Goal: Task Accomplishment & Management: Use online tool/utility

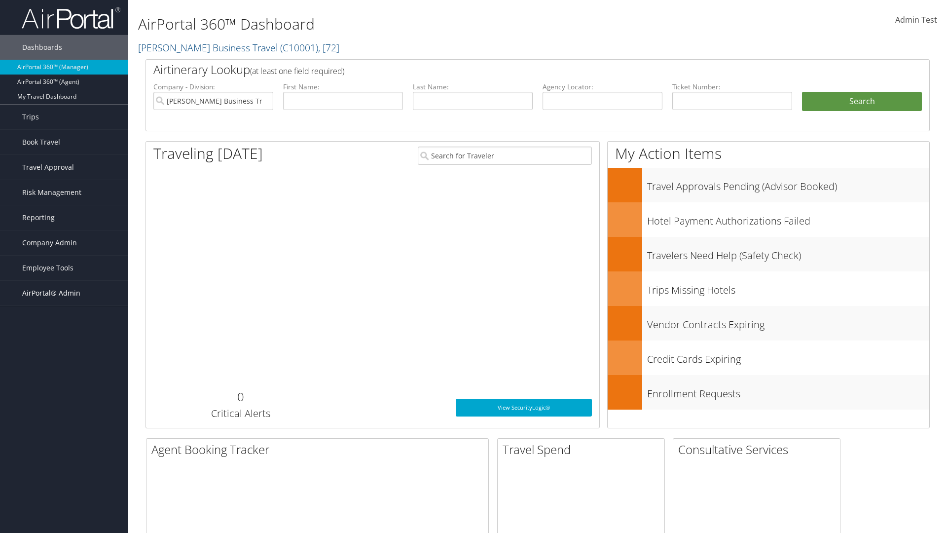
click at [64, 293] on span "AirPortal® Admin" at bounding box center [51, 293] width 58 height 25
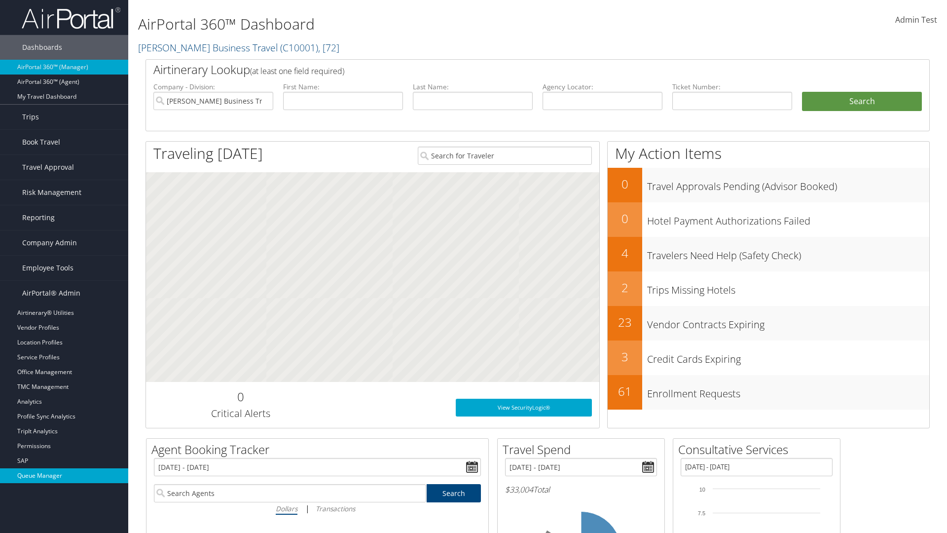
click at [64, 476] on link "Queue Manager" at bounding box center [64, 475] width 128 height 15
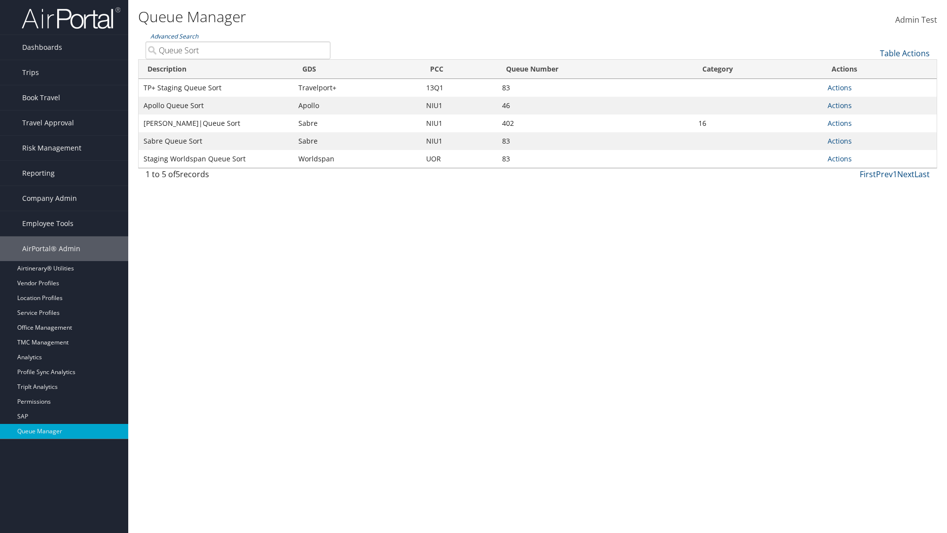
type input "Queue Sort"
click at [840, 158] on link "Actions" at bounding box center [840, 158] width 24 height 9
click at [0, 0] on link "Edit Queue" at bounding box center [0, 0] width 0 height 0
select select "9"
